Goal: Information Seeking & Learning: Compare options

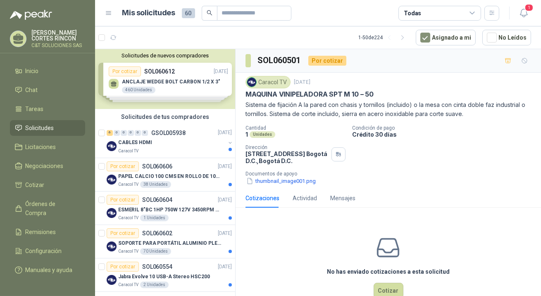
click at [51, 129] on span "Solicitudes" at bounding box center [40, 128] width 29 height 9
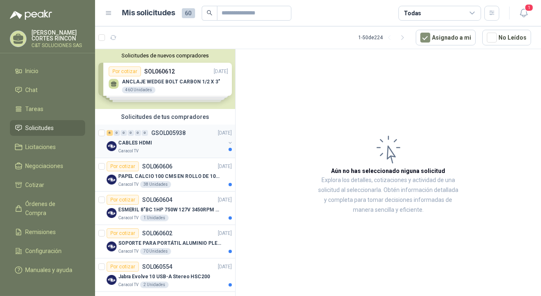
click at [130, 141] on p "CABLES HDMI" at bounding box center [135, 143] width 34 height 8
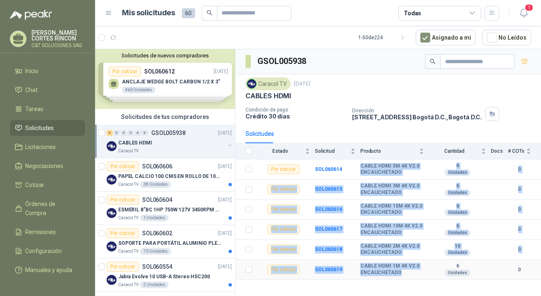
drag, startPoint x: 361, startPoint y: 167, endPoint x: 401, endPoint y: 272, distance: 112.9
click at [401, 272] on tbody "Por cotizar SOL060614 CABLE HDMI 5M 4K V2.0 ENCAUCHETADO 6 Unidades 0 Por cotiz…" at bounding box center [389, 220] width 306 height 121
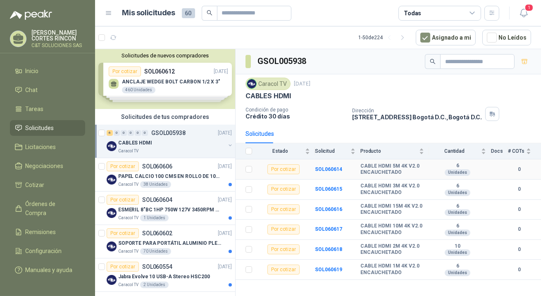
click at [355, 168] on td "SOL060614" at bounding box center [337, 170] width 45 height 20
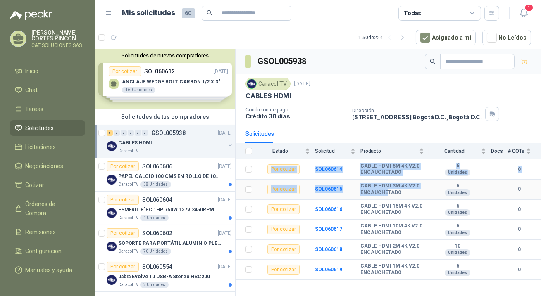
drag, startPoint x: 272, startPoint y: 170, endPoint x: 386, endPoint y: 190, distance: 116.3
click at [386, 190] on tbody "Por cotizar SOL060614 CABLE HDMI 5M 4K V2.0 ENCAUCHETADO 6 Unidades 0 Por cotiz…" at bounding box center [389, 220] width 306 height 121
click at [404, 179] on td "CABLE HDMI 5M 4K V2.0 ENCAUCHETADO" at bounding box center [395, 170] width 69 height 20
click at [357, 167] on td "SOL060614" at bounding box center [337, 170] width 45 height 20
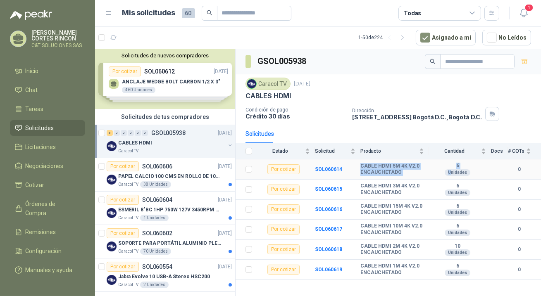
drag, startPoint x: 360, startPoint y: 166, endPoint x: 451, endPoint y: 172, distance: 90.7
click at [451, 172] on tr "Por cotizar SOL060614 CABLE HDMI 5M 4K V2.0 ENCAUCHETADO 6 Unidades 0" at bounding box center [389, 170] width 306 height 20
copy tr "CABLE HDMI 5M 4K V2.0 ENCAUCHETADO 6 U"
drag, startPoint x: 361, startPoint y: 189, endPoint x: 404, endPoint y: 193, distance: 42.9
click at [404, 193] on b "CABLE HDMI 3M 4K V2.0 ENCAUCHETADO" at bounding box center [393, 189] width 64 height 13
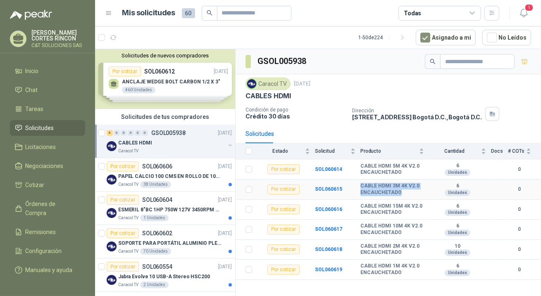
copy b "CABLE HDMI 3M 4K V2.0 ENCAUCHETADO"
click at [360, 203] on td "SOL060616" at bounding box center [337, 210] width 45 height 20
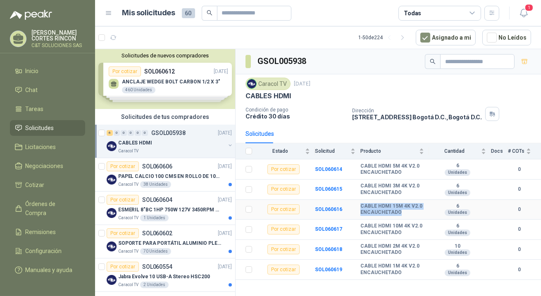
drag, startPoint x: 359, startPoint y: 207, endPoint x: 402, endPoint y: 214, distance: 43.2
click at [402, 214] on tr "Por cotizar SOL060616 CABLE HDMI 15M 4K V2.0 ENCAUCHETADO 6 Unidades 0" at bounding box center [389, 210] width 306 height 20
drag, startPoint x: 361, startPoint y: 227, endPoint x: 400, endPoint y: 233, distance: 39.7
click at [400, 233] on b "CABLE HDMI 10M 4K V2.0 ENCAUCHETADO" at bounding box center [393, 229] width 64 height 13
copy b "CABLE HDMI 10M 4K V2.0 ENCAUCHETADO"
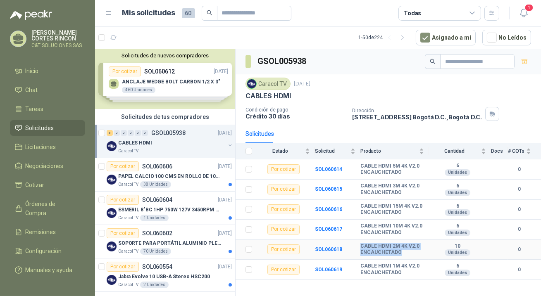
drag, startPoint x: 361, startPoint y: 248, endPoint x: 420, endPoint y: 252, distance: 59.7
click at [420, 252] on b "CABLE HDMI 2M 4K V2.0 ENCAUCHETADO" at bounding box center [393, 250] width 64 height 13
copy b "CABLE HDMI 2M 4K V2.0 ENCAUCHETADO"
drag, startPoint x: 361, startPoint y: 267, endPoint x: 412, endPoint y: 274, distance: 51.7
click at [412, 274] on b "CABLE HDMI 1M 4K V2.0 ENCAUCHETADO" at bounding box center [393, 269] width 64 height 13
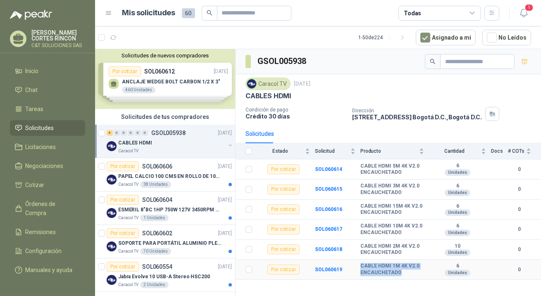
copy b "CABLE HDMI 1M 4K V2.0 ENCAUCHETADO"
drag, startPoint x: 361, startPoint y: 207, endPoint x: 413, endPoint y: 215, distance: 52.6
click at [413, 215] on b "CABLE HDMI 15M 4K V2.0 ENCAUCHETADO" at bounding box center [393, 209] width 64 height 13
copy b "CABLE HDMI 15M 4K V2.0 ENCAUCHETADO"
click at [385, 167] on b "CABLE HDMI 5M 4K V2.0 ENCAUCHETADO" at bounding box center [393, 169] width 64 height 13
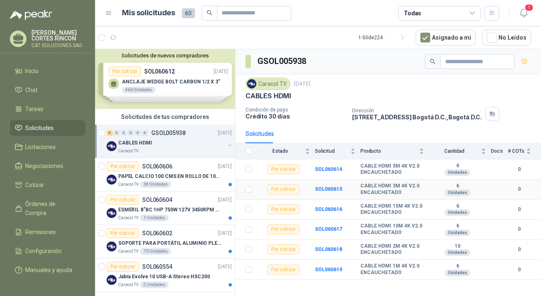
click at [387, 185] on b "CABLE HDMI 3M 4K V2.0 ENCAUCHETADO" at bounding box center [393, 189] width 64 height 13
click at [390, 208] on b "CABLE HDMI 15M 4K V2.0 ENCAUCHETADO" at bounding box center [393, 209] width 64 height 13
click at [130, 163] on div "Por cotizar" at bounding box center [123, 167] width 32 height 10
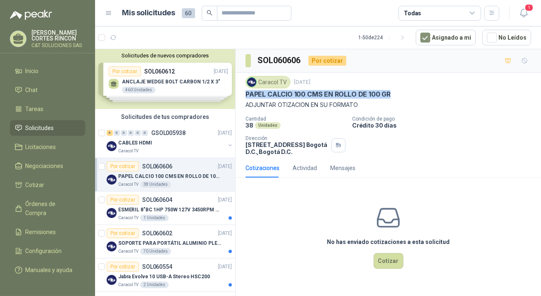
drag, startPoint x: 247, startPoint y: 95, endPoint x: 387, endPoint y: 94, distance: 139.7
click at [387, 94] on p "PAPEL CALCIO 100 CMS EN ROLLO DE 100 GR" at bounding box center [318, 94] width 145 height 9
copy p "PAPEL CALCIO 100 CMS EN ROLLO DE 100 GR"
